Goal: Transaction & Acquisition: Register for event/course

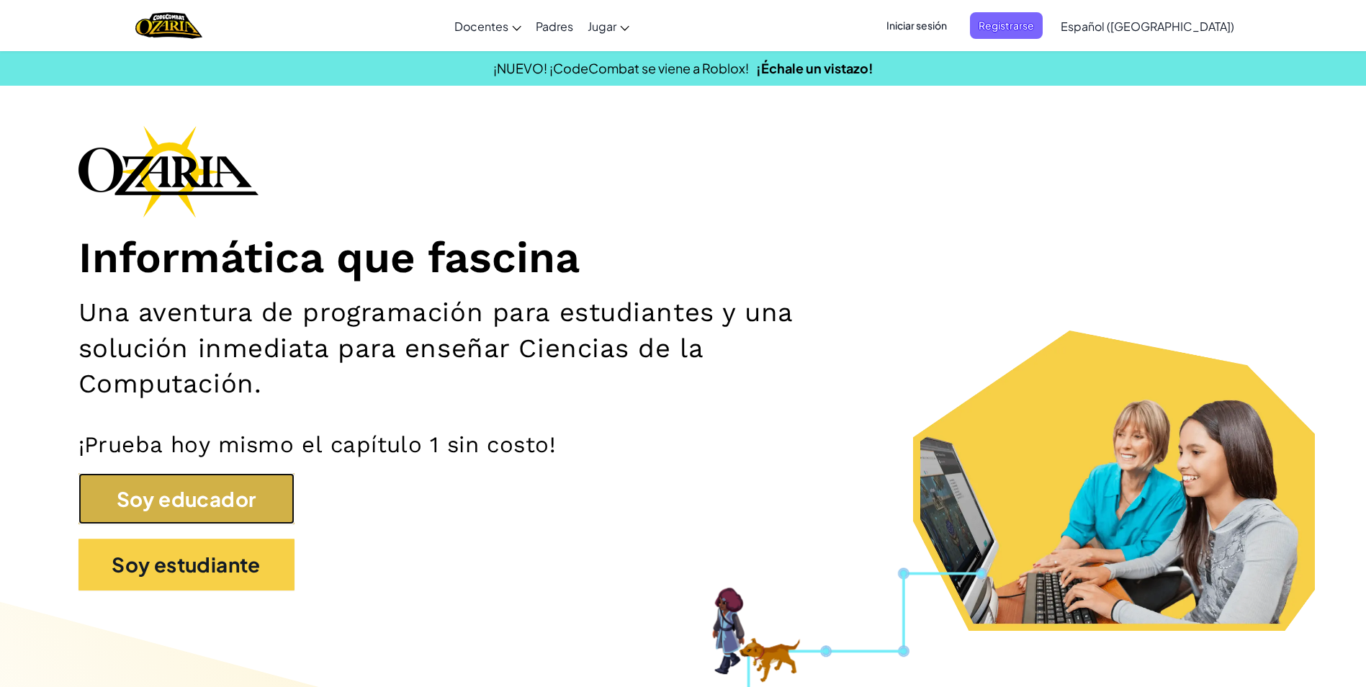
click at [220, 494] on button "Soy educador" at bounding box center [187, 499] width 216 height 52
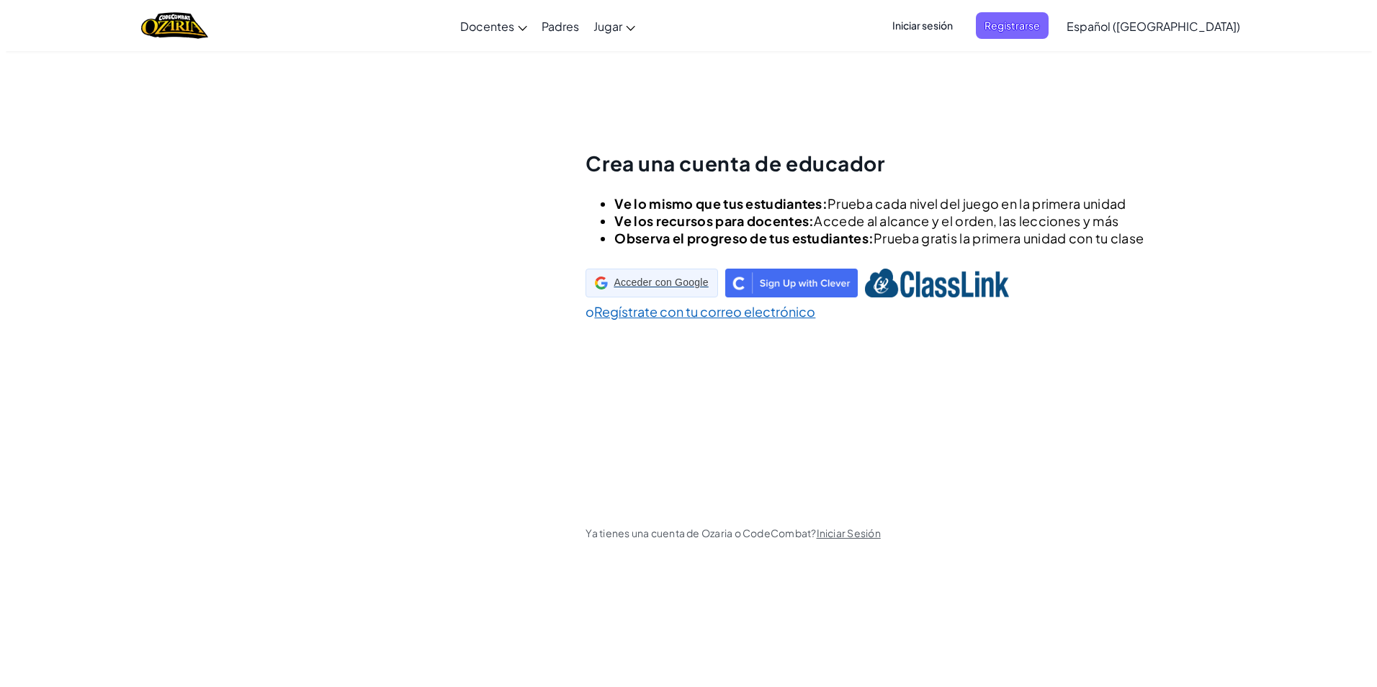
scroll to position [50, 0]
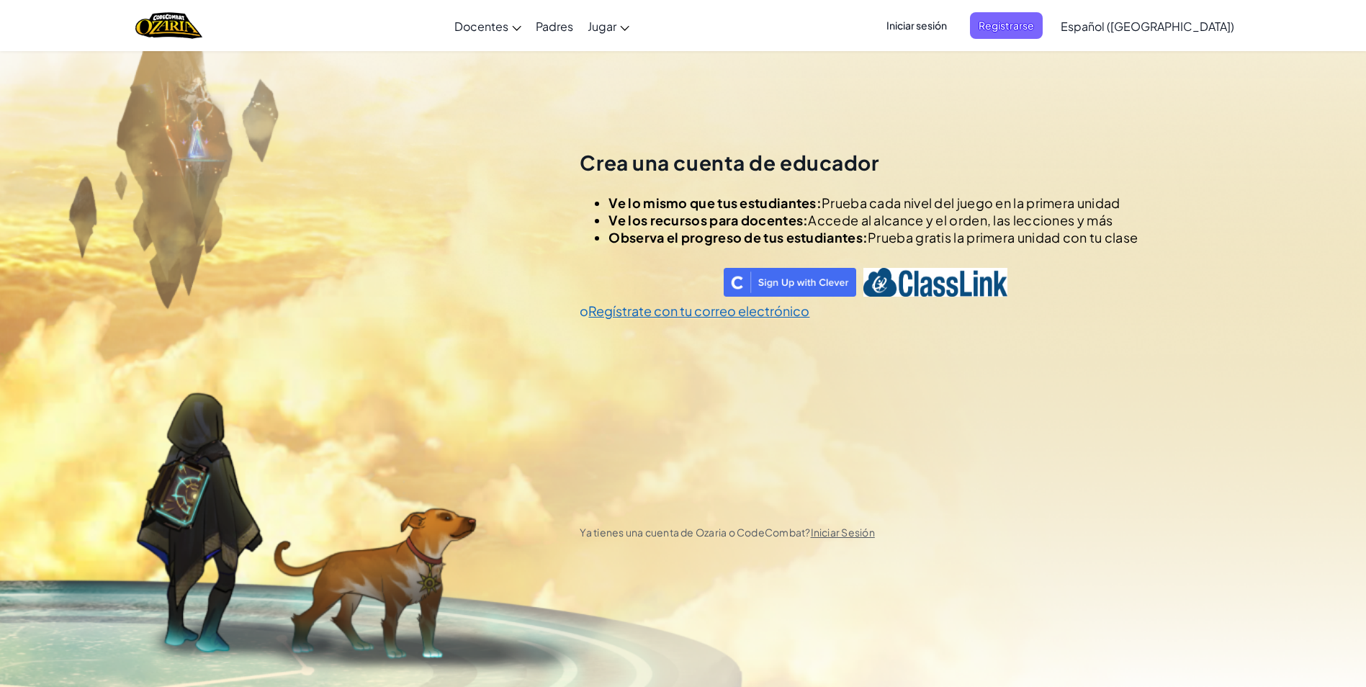
click at [947, 30] on span "Iniciar sesión" at bounding box center [917, 25] width 78 height 27
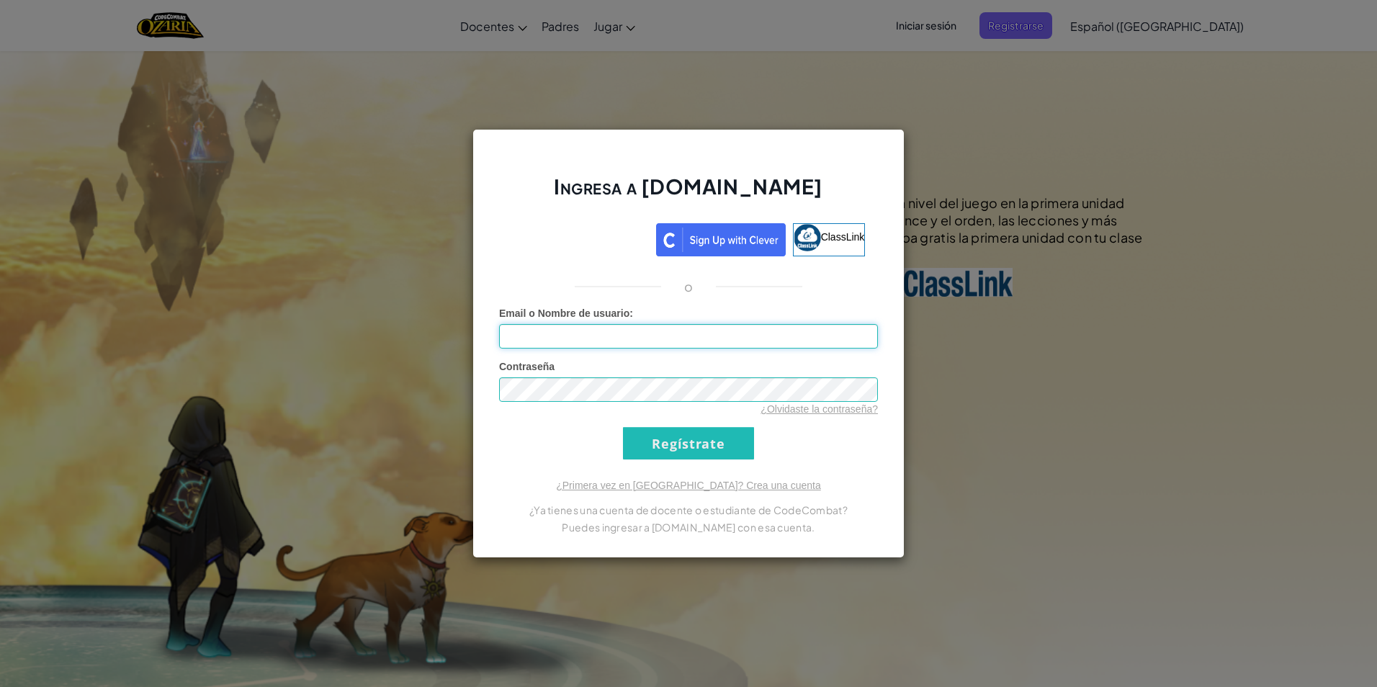
click at [719, 334] on input "Email o Nombre de usuario :" at bounding box center [688, 336] width 379 height 24
type input "[EMAIL_ADDRESS][DOMAIN_NAME]"
click at [696, 439] on input "Regístrate" at bounding box center [688, 443] width 131 height 32
